Goal: Transaction & Acquisition: Register for event/course

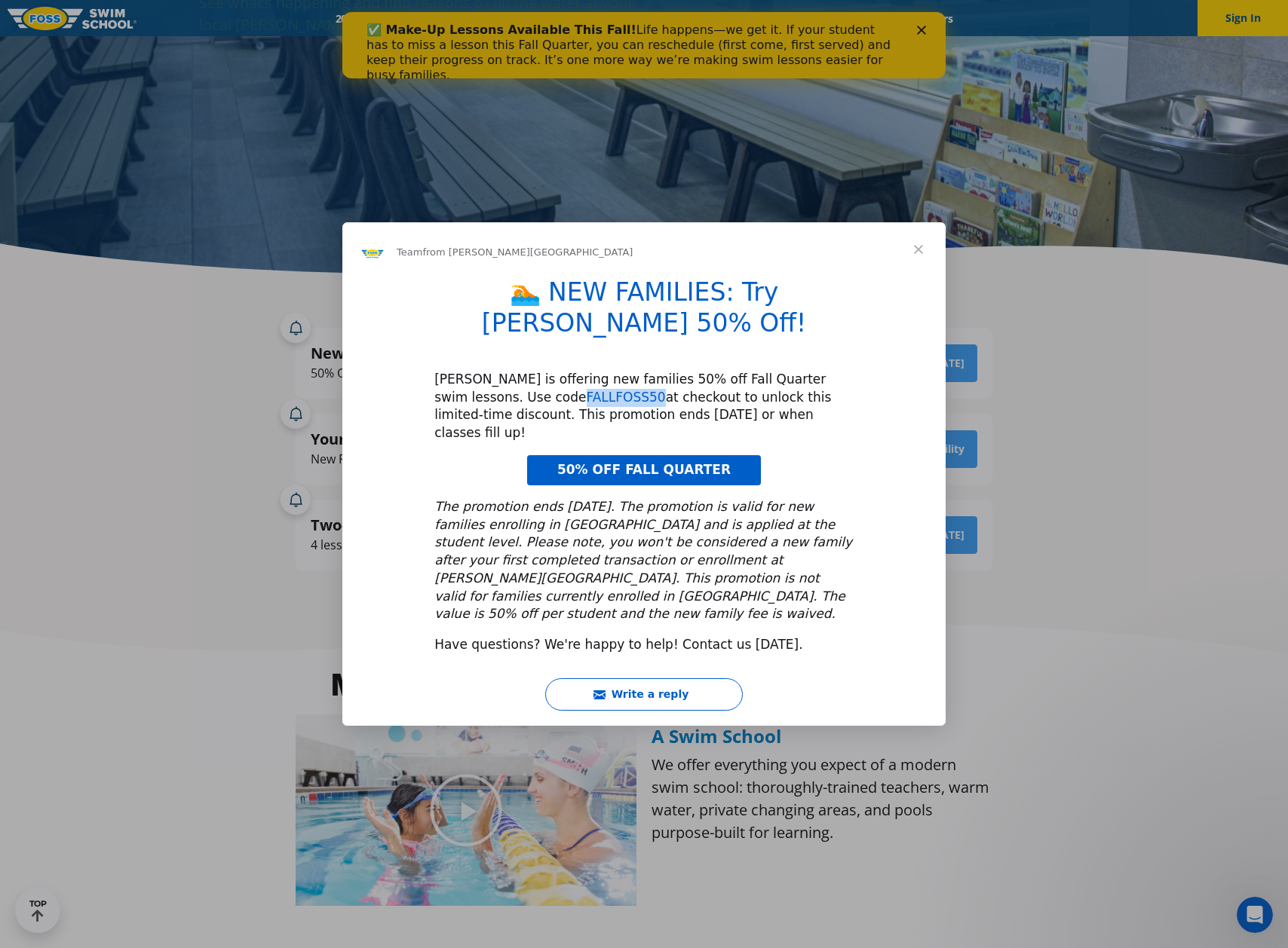
scroll to position [376, 0]
click at [916, 277] on span "Close" at bounding box center [919, 250] width 54 height 54
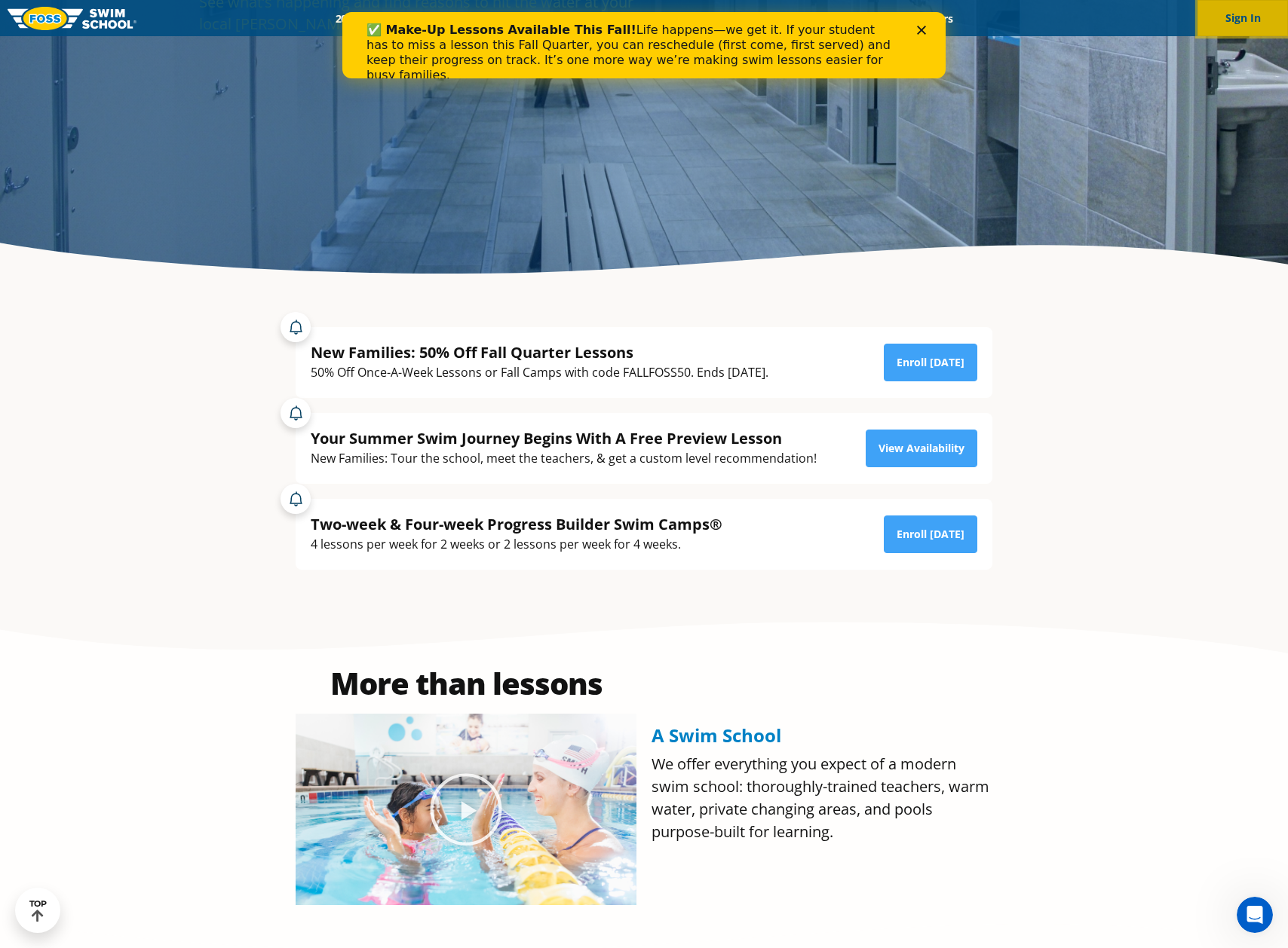
click at [1220, 20] on button "Sign In" at bounding box center [1242, 18] width 90 height 37
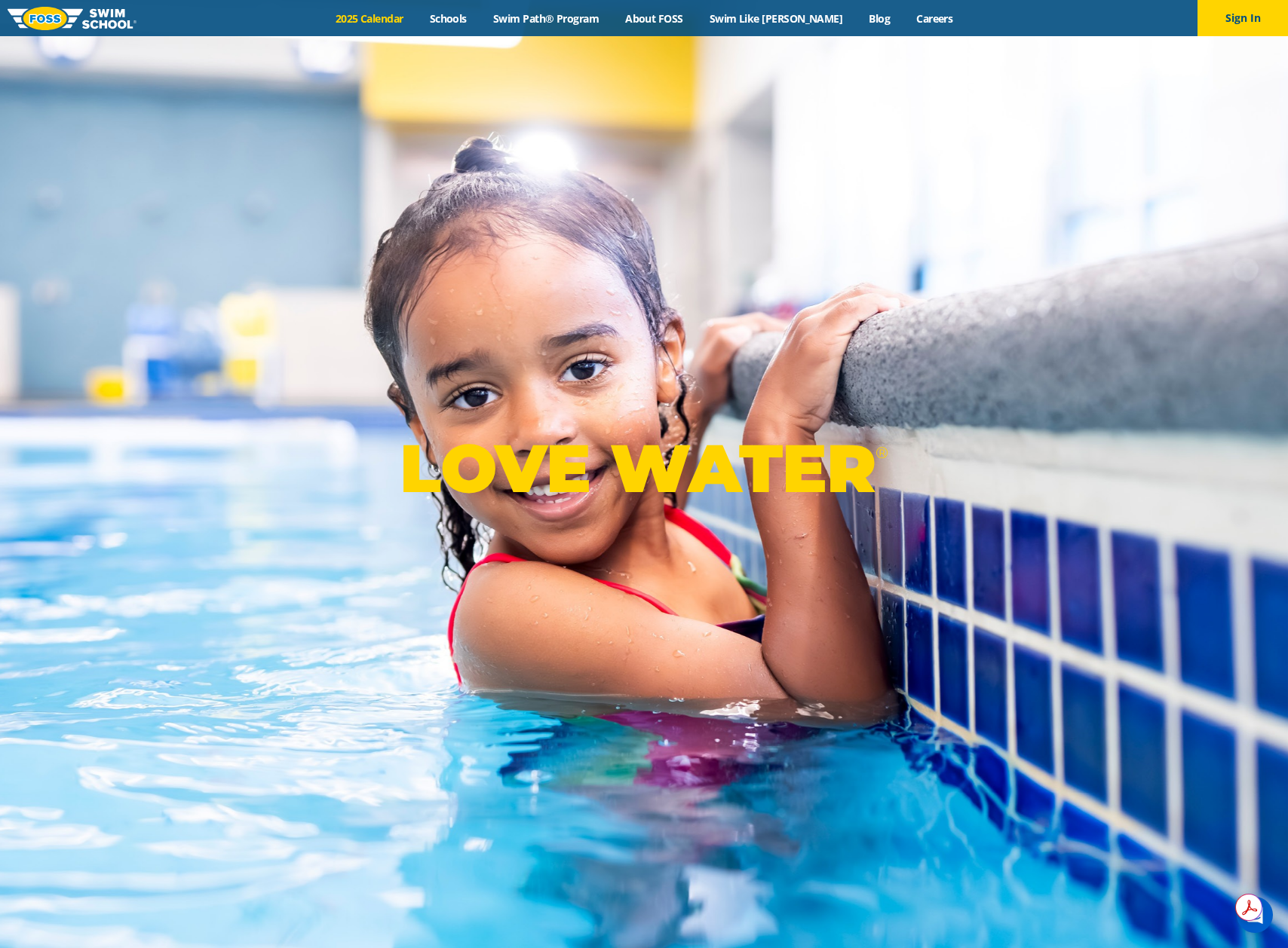
click at [405, 16] on link "2025 Calendar" at bounding box center [369, 19] width 94 height 14
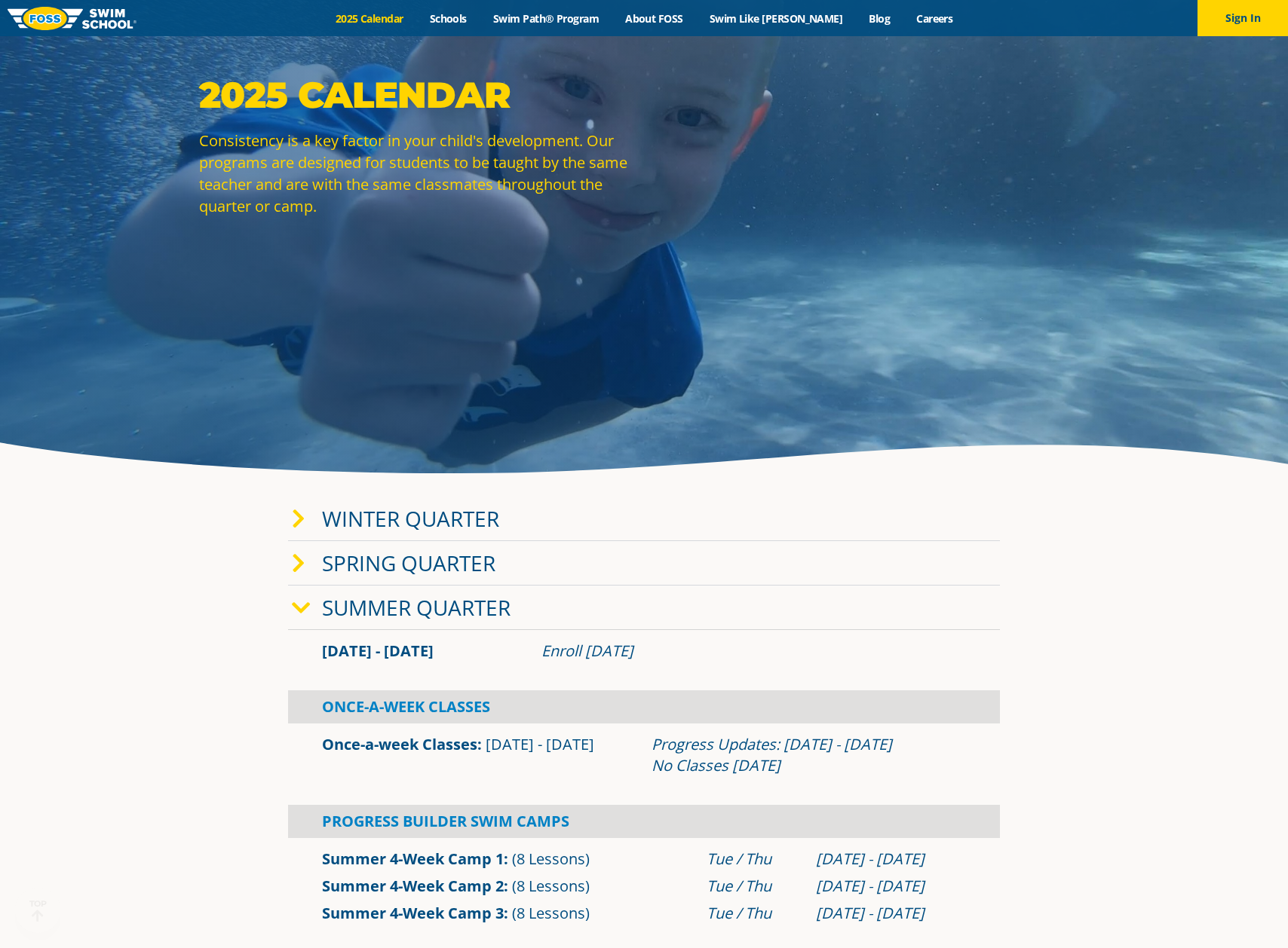
scroll to position [395, 0]
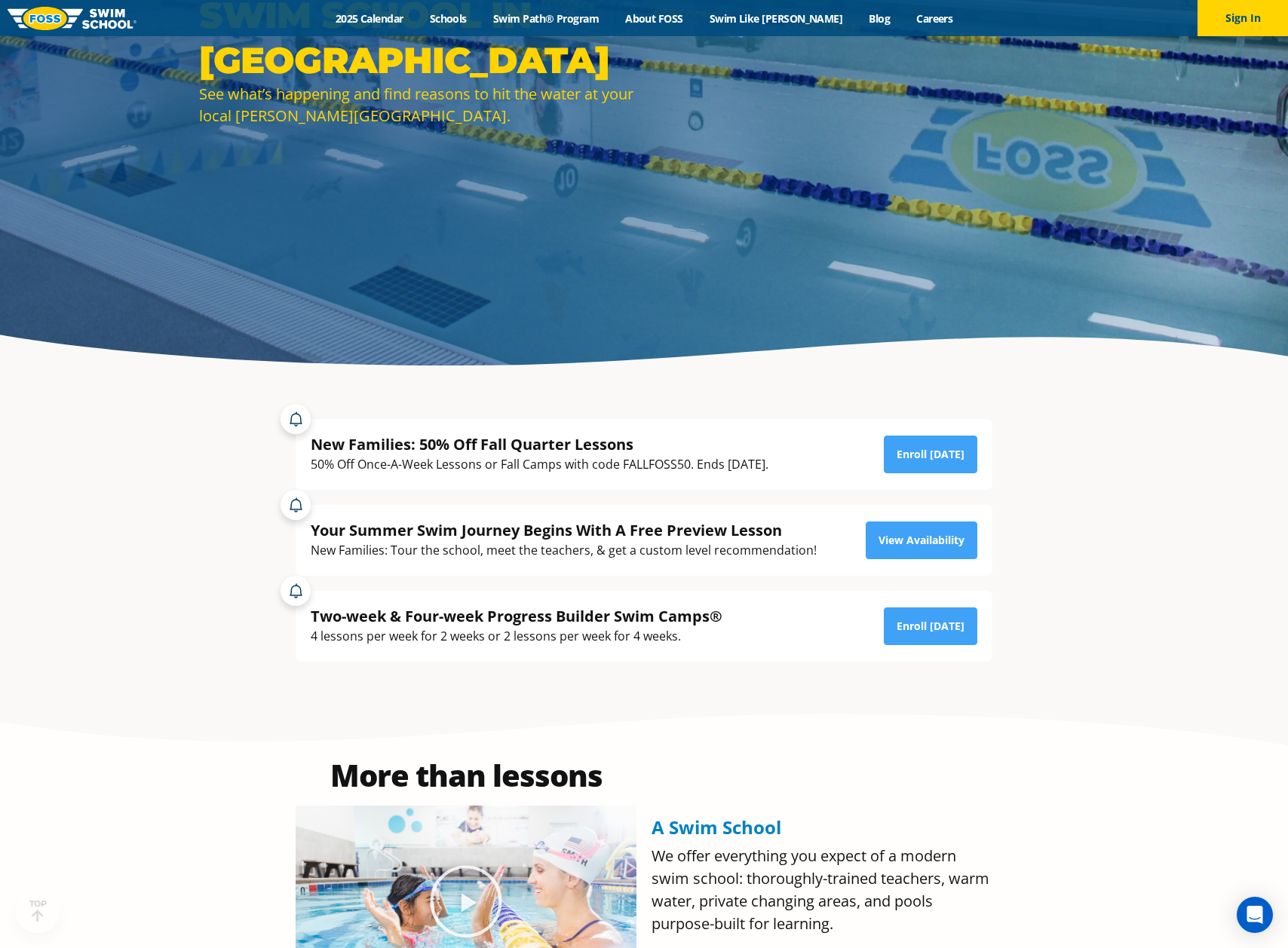
scroll to position [366, 0]
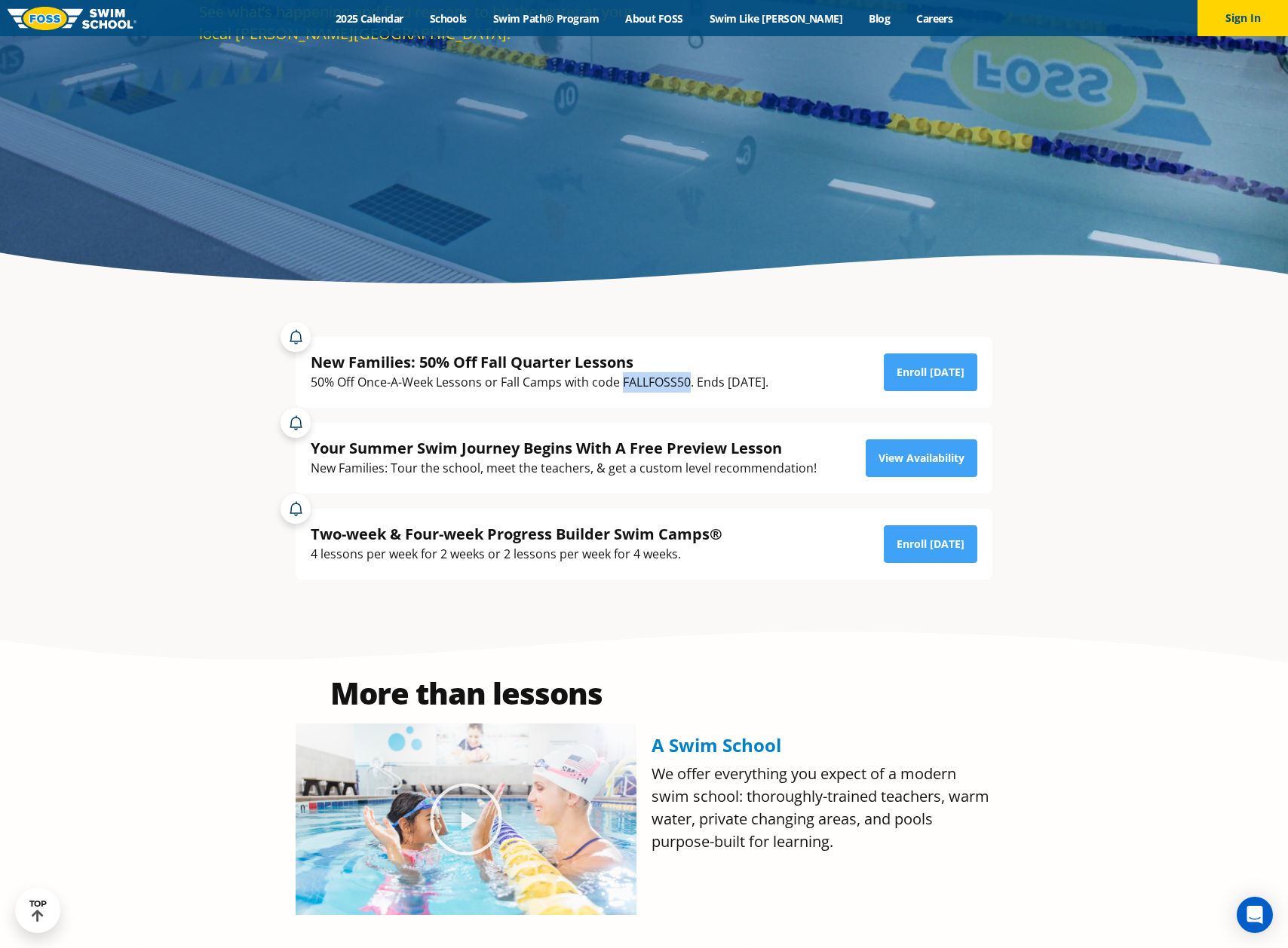
drag, startPoint x: 623, startPoint y: 380, endPoint x: 691, endPoint y: 382, distance: 68.0
click at [691, 382] on div "50% Off Once-A-Week Lessons or Fall Camps with code FALLFOSS50. Ends [DATE]." at bounding box center [539, 383] width 457 height 20
copy div "FALLFOSS50"
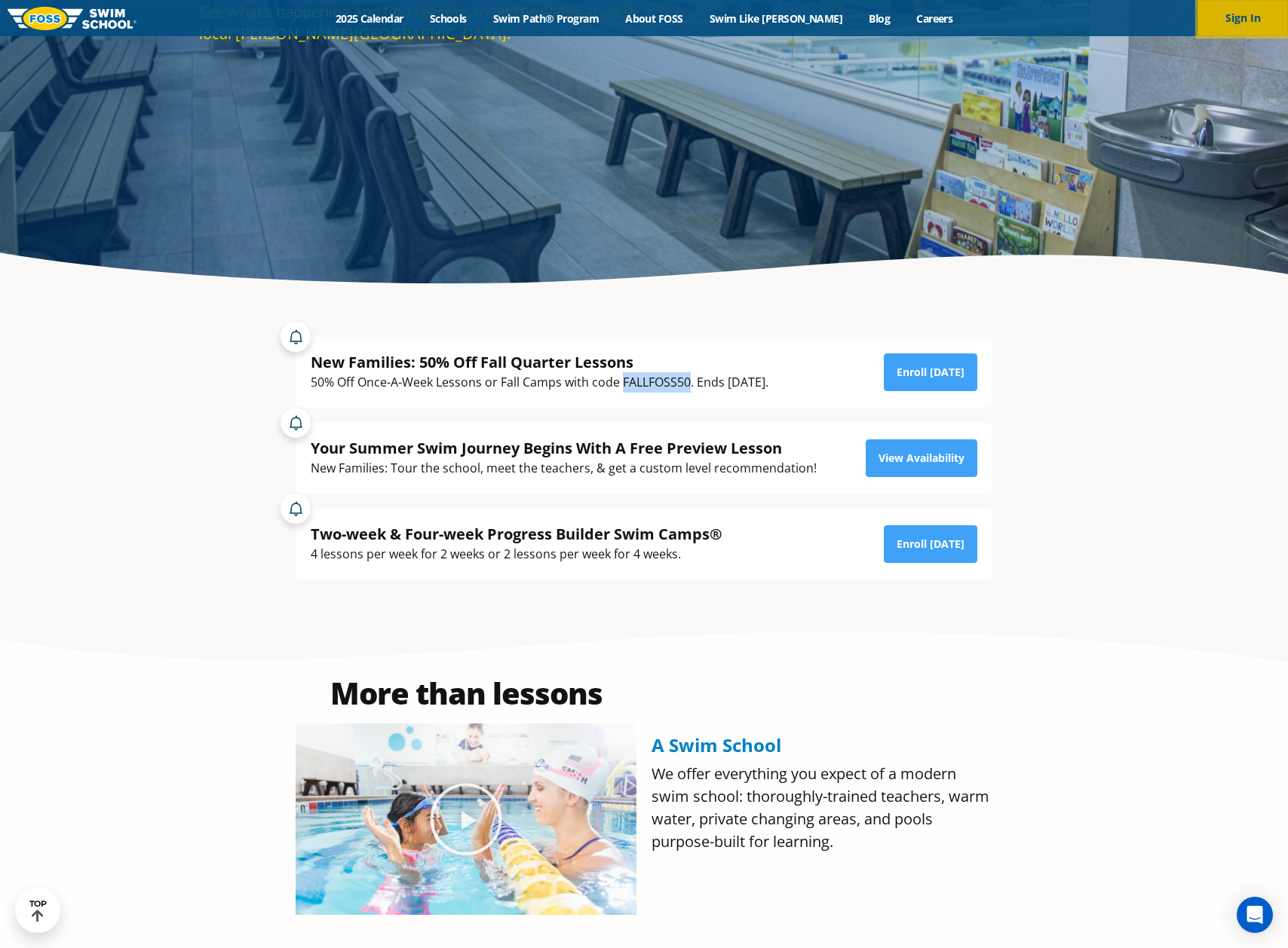
click at [1227, 17] on button "Sign In" at bounding box center [1242, 18] width 90 height 37
